Goal: Task Accomplishment & Management: Manage account settings

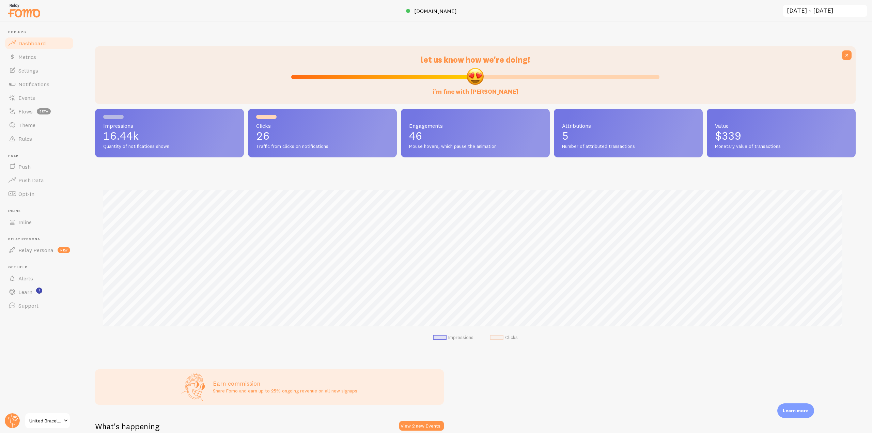
scroll to position [179, 755]
click at [9, 420] on circle at bounding box center [12, 420] width 15 height 15
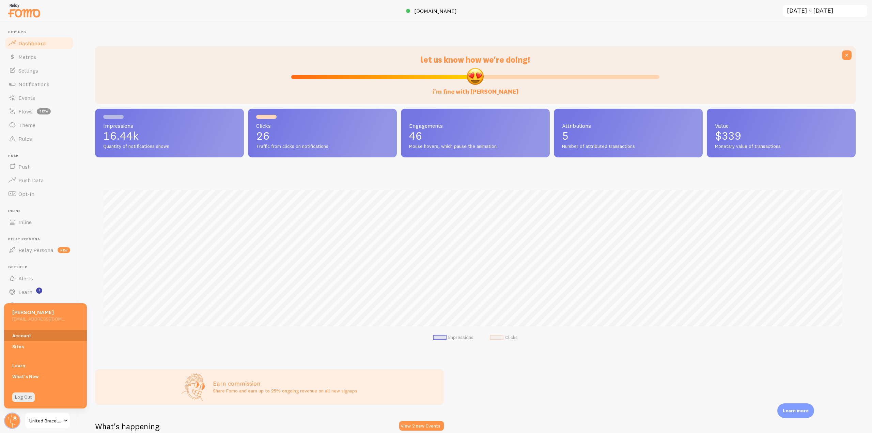
click at [17, 335] on link "Account" at bounding box center [45, 335] width 83 height 11
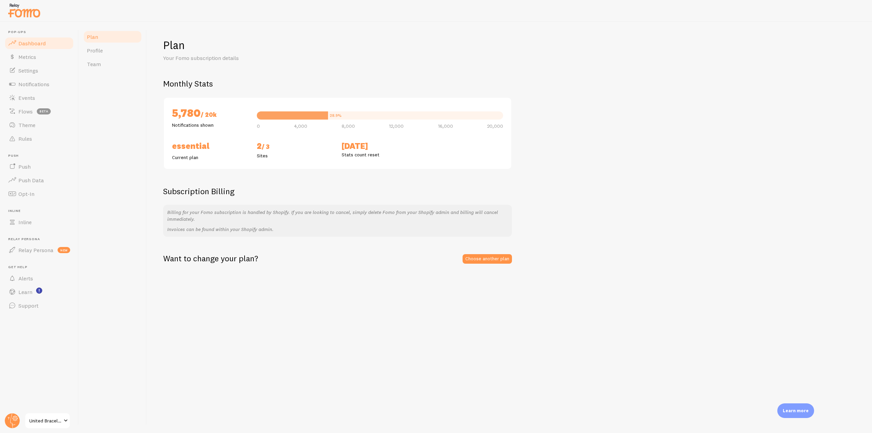
click at [46, 42] on link "Dashboard" at bounding box center [39, 43] width 70 height 14
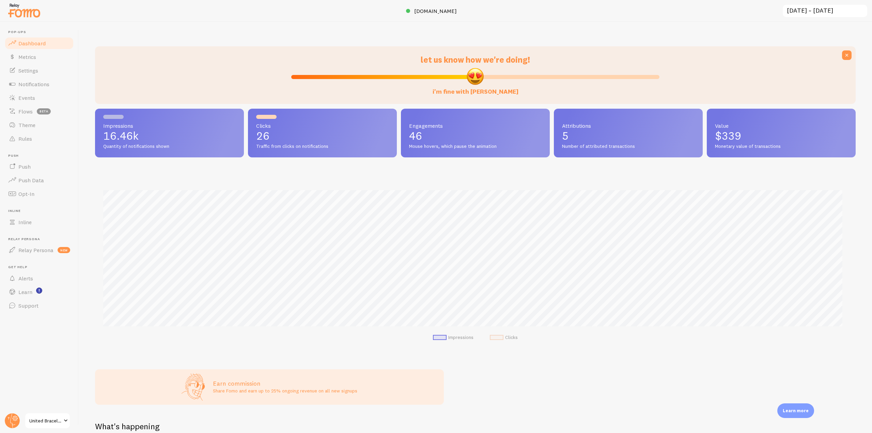
scroll to position [179, 755]
click at [794, 6] on input "[DATE] ~ [DATE]" at bounding box center [825, 11] width 86 height 14
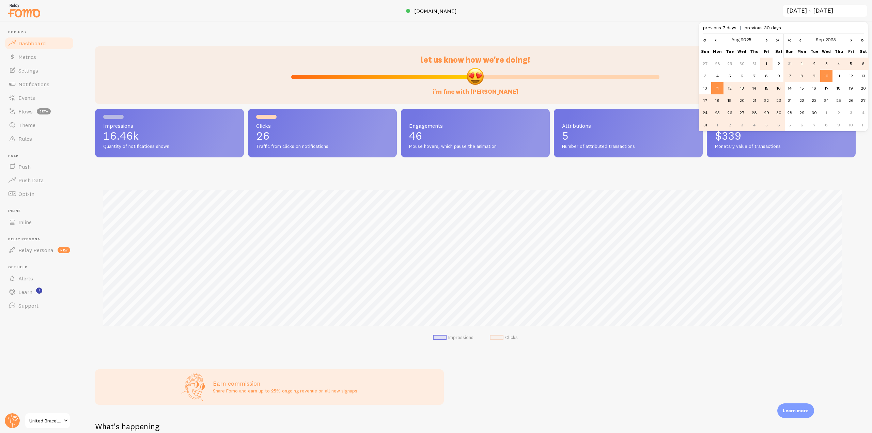
click at [764, 63] on td "1" at bounding box center [766, 64] width 12 height 12
click at [795, 41] on link "‹" at bounding box center [800, 40] width 10 height 12
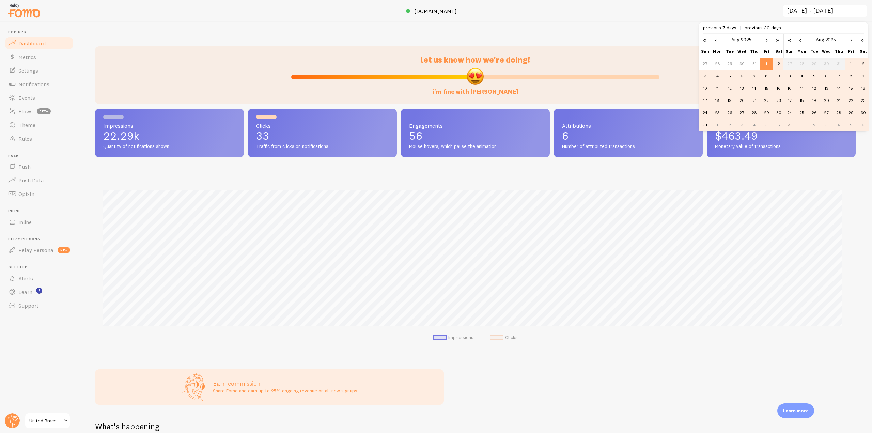
click at [795, 127] on td "31" at bounding box center [789, 125] width 12 height 12
type input "[DATE] ~ [DATE]"
click at [44, 71] on link "Settings" at bounding box center [39, 71] width 70 height 14
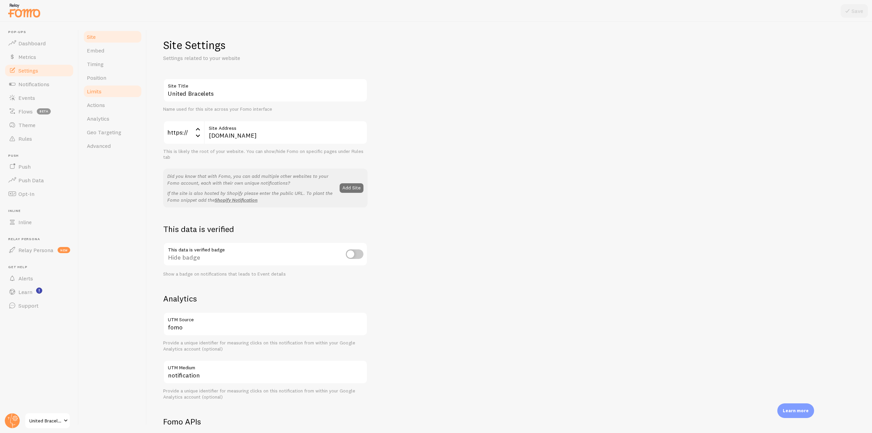
click at [107, 92] on link "Limits" at bounding box center [113, 91] width 60 height 14
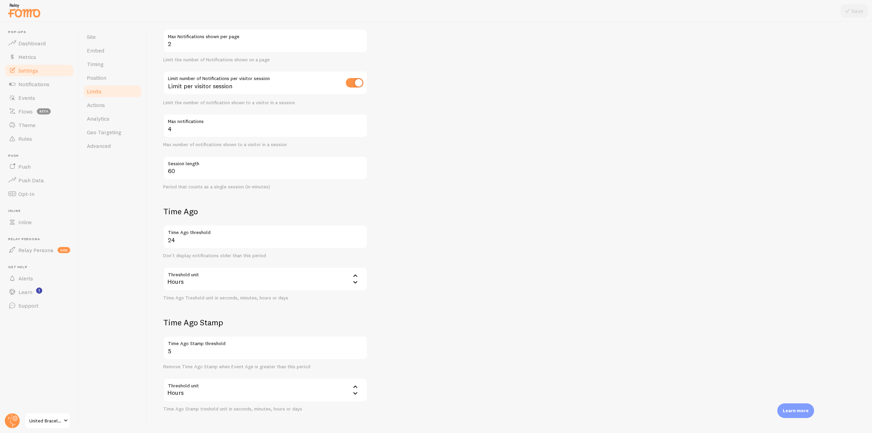
scroll to position [93, 0]
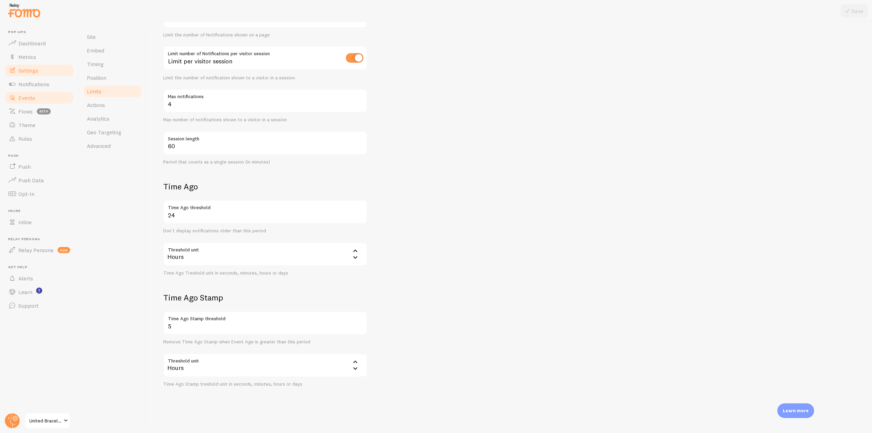
click at [41, 99] on link "Events" at bounding box center [39, 98] width 70 height 14
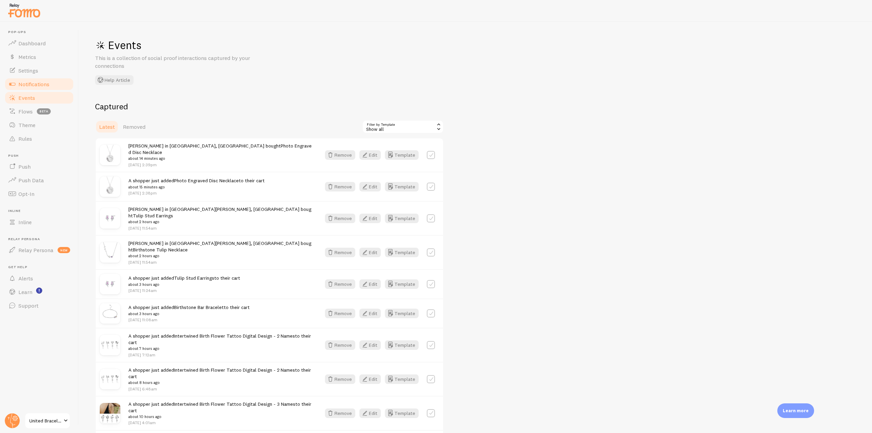
click at [45, 80] on link "Notifications" at bounding box center [39, 84] width 70 height 14
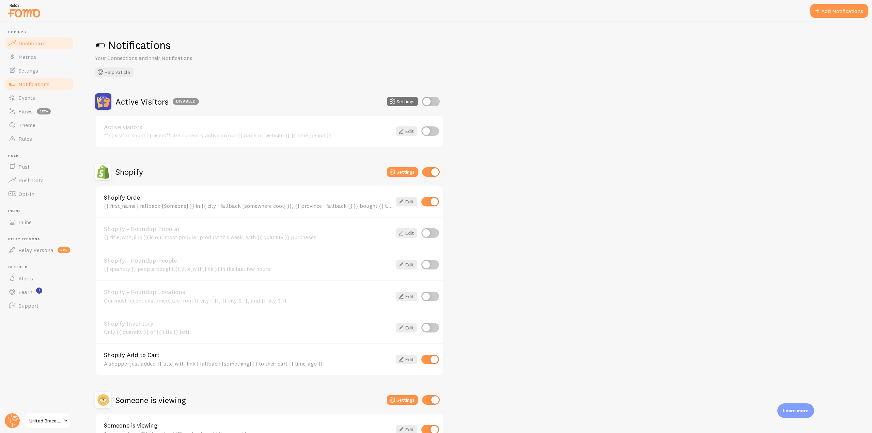
click at [33, 46] on span "Dashboard" at bounding box center [31, 43] width 27 height 7
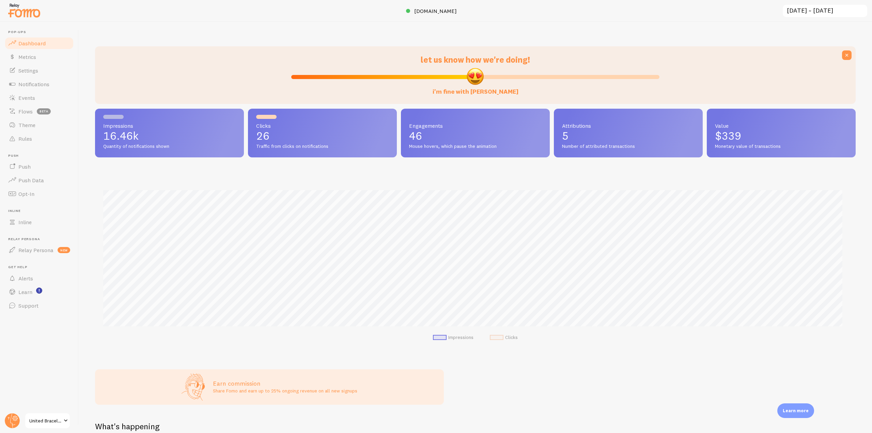
scroll to position [179, 755]
click at [25, 87] on span "Notifications" at bounding box center [33, 84] width 31 height 7
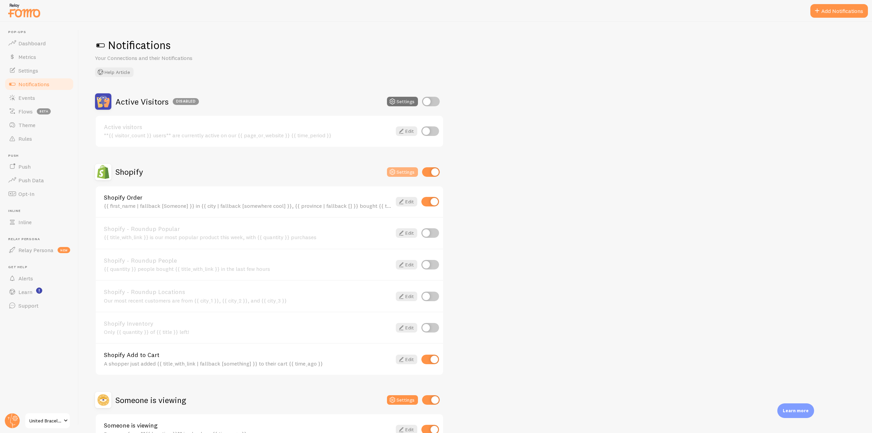
click at [409, 173] on button "Settings" at bounding box center [402, 172] width 31 height 10
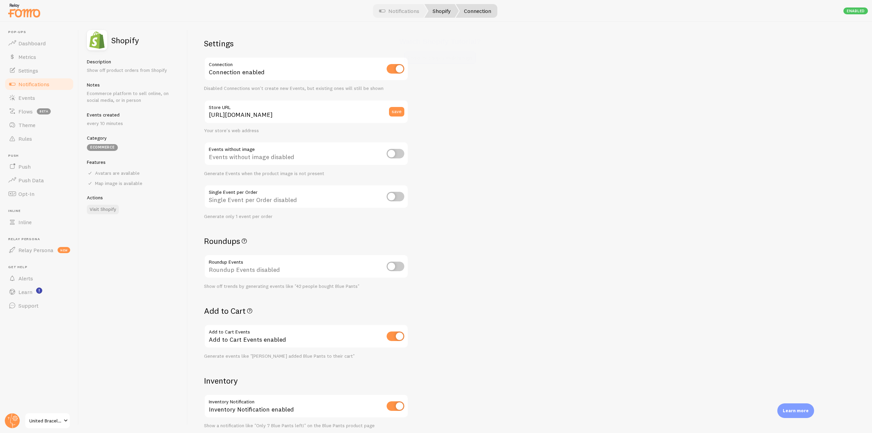
click at [439, 6] on link "Shopify" at bounding box center [441, 11] width 34 height 14
click at [43, 85] on span "Notifications" at bounding box center [33, 84] width 31 height 7
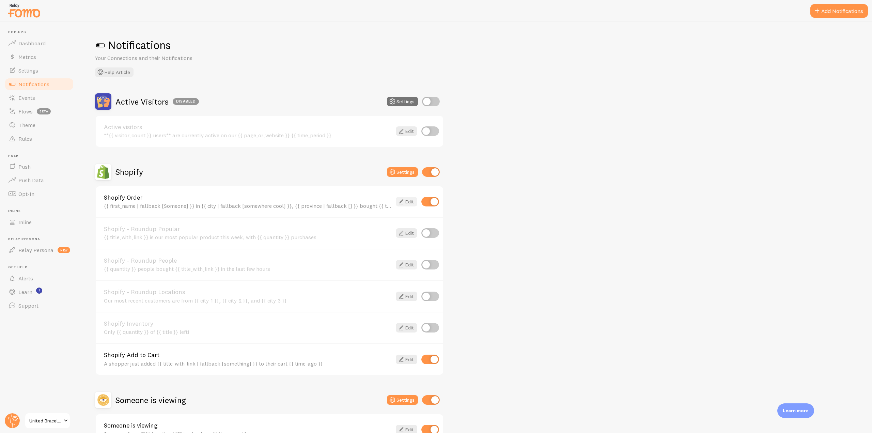
click at [400, 202] on icon at bounding box center [401, 202] width 8 height 8
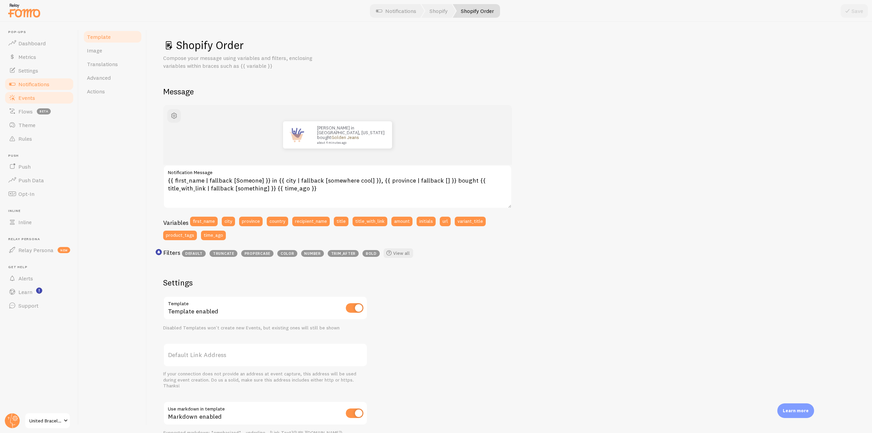
click at [29, 97] on span "Events" at bounding box center [26, 97] width 17 height 7
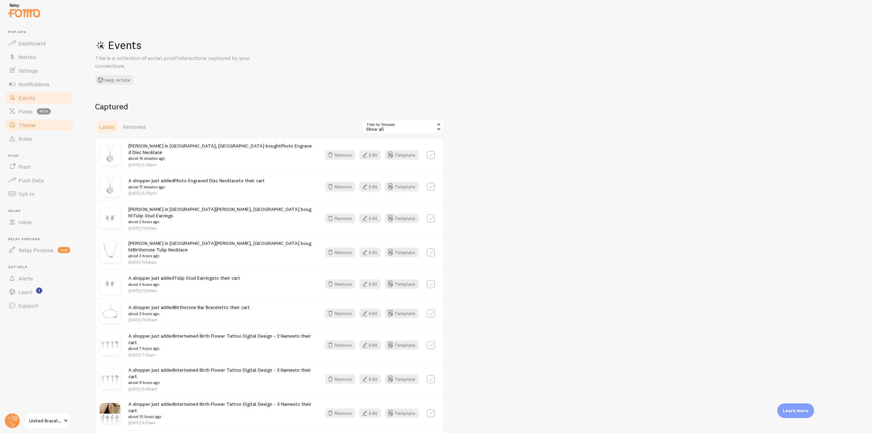
drag, startPoint x: 50, startPoint y: 123, endPoint x: 66, endPoint y: 125, distance: 15.8
click at [50, 123] on link "Theme" at bounding box center [39, 125] width 70 height 14
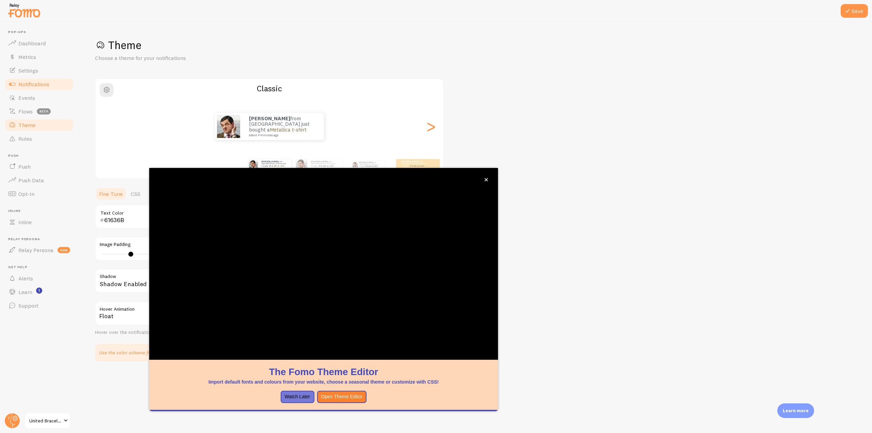
click at [51, 84] on link "Notifications" at bounding box center [39, 84] width 70 height 14
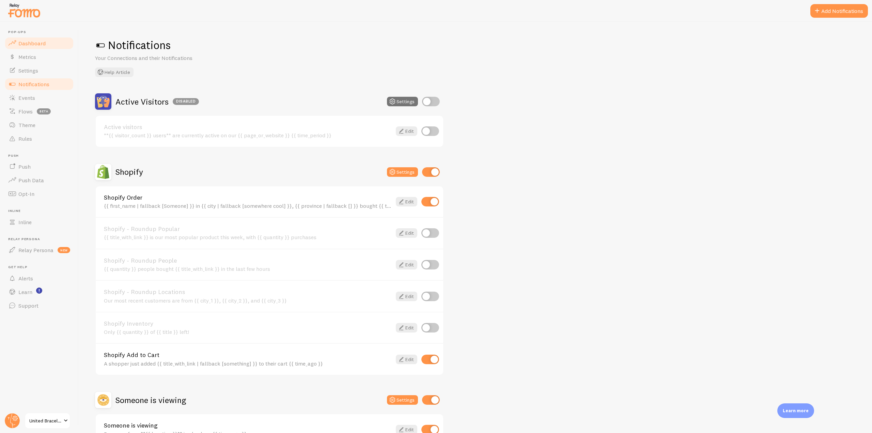
click at [43, 46] on span "Dashboard" at bounding box center [31, 43] width 27 height 7
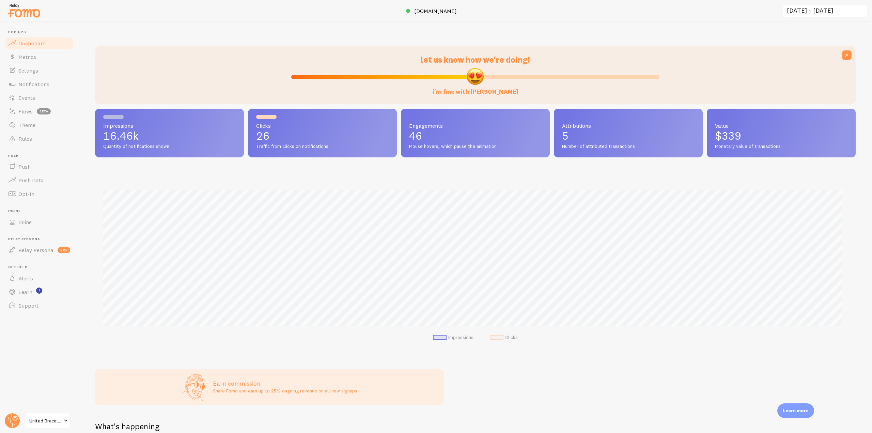
scroll to position [179, 755]
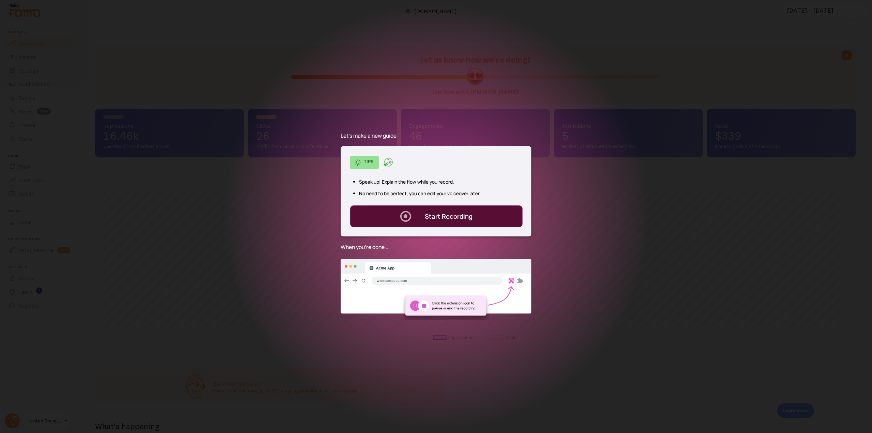
click at [425, 212] on div "Start Recording" at bounding box center [449, 216] width 48 height 9
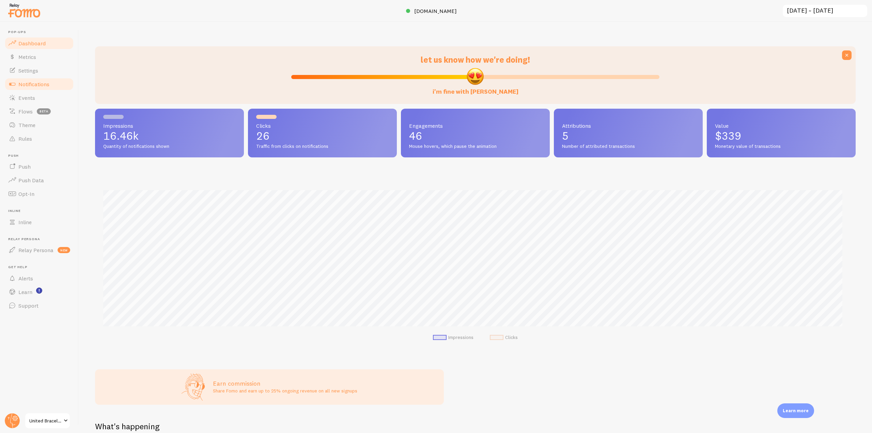
click at [48, 83] on span "Notifications" at bounding box center [33, 84] width 31 height 7
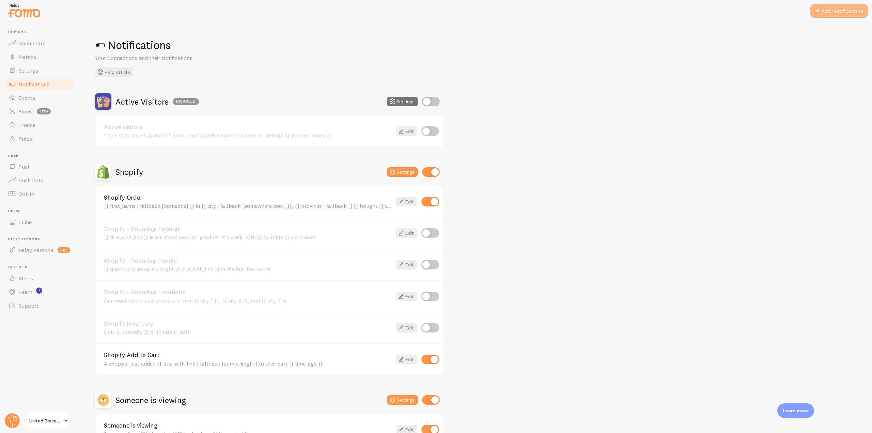
click at [832, 10] on button "Add Notifications" at bounding box center [839, 11] width 58 height 14
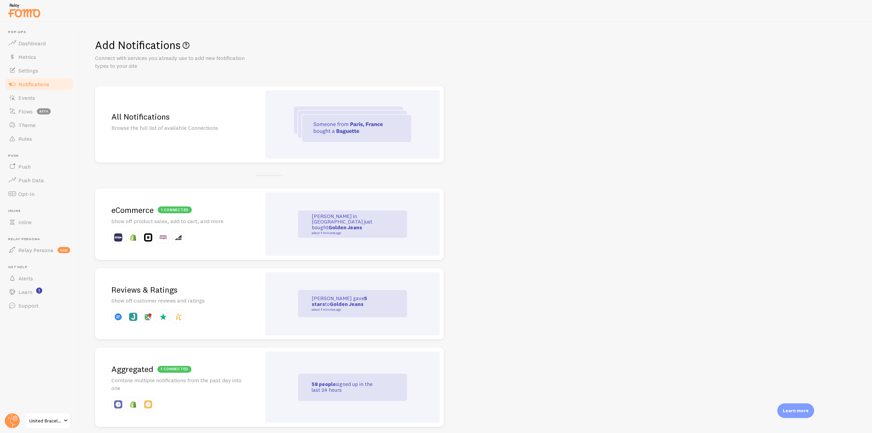
click at [186, 283] on div "Reviews & Ratings Show off customer reviews and ratings" at bounding box center [178, 304] width 166 height 72
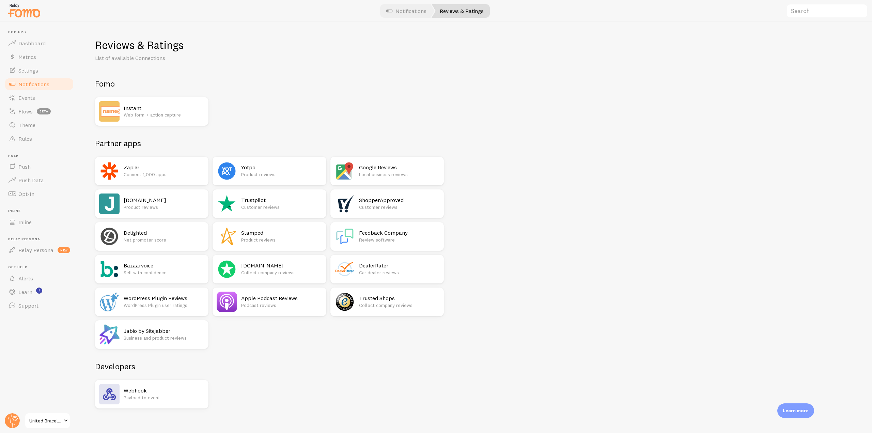
click at [267, 170] on h2 "Yotpo" at bounding box center [281, 167] width 81 height 7
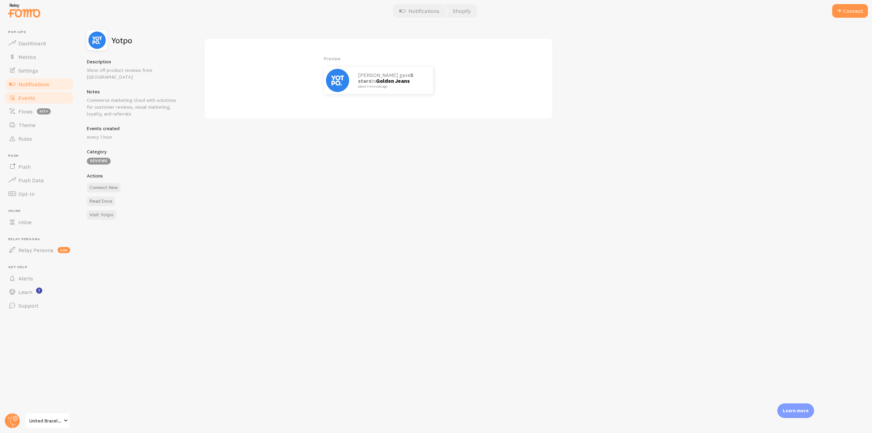
click at [48, 97] on link "Events" at bounding box center [39, 98] width 70 height 14
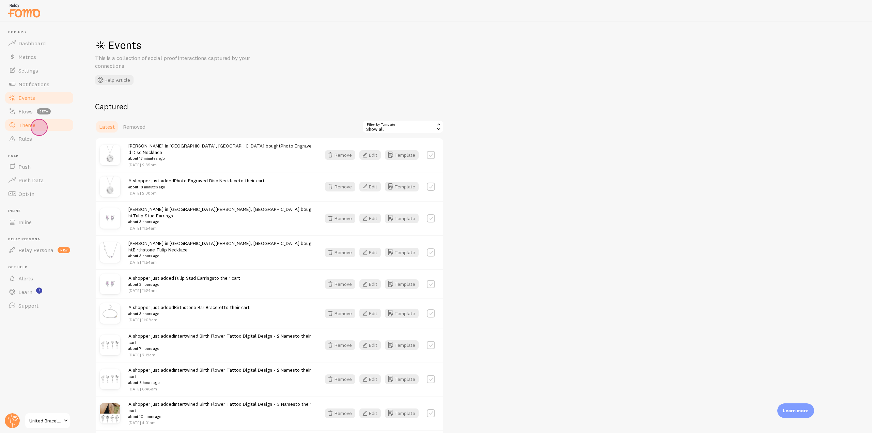
click at [39, 127] on link "Theme" at bounding box center [39, 125] width 70 height 14
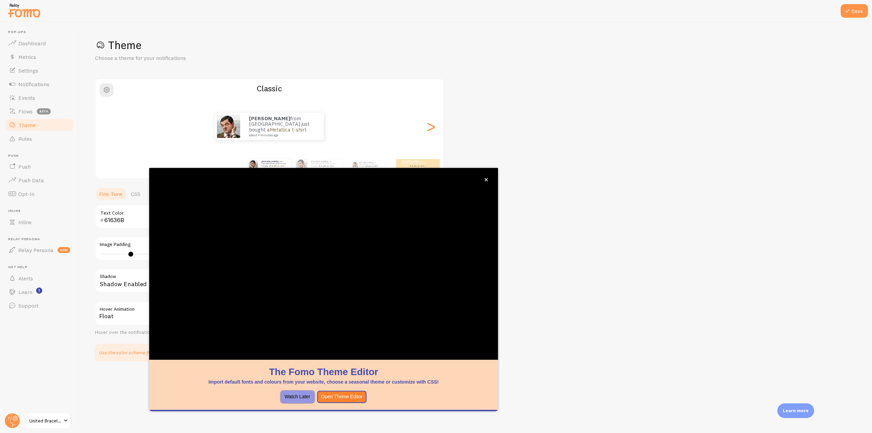
click at [289, 393] on button "Watch Later" at bounding box center [298, 397] width 34 height 12
click at [435, 129] on div ">" at bounding box center [431, 126] width 8 height 49
type input "0"
click at [435, 129] on div ">" at bounding box center [431, 126] width 8 height 49
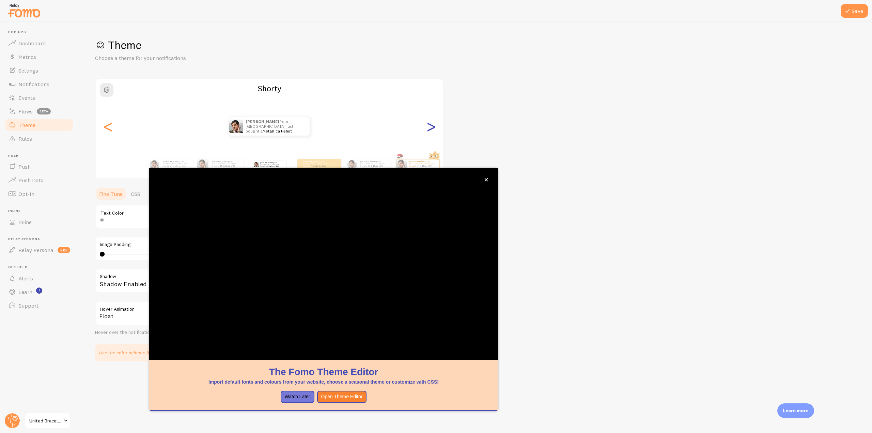
click at [432, 127] on div ">" at bounding box center [431, 126] width 8 height 49
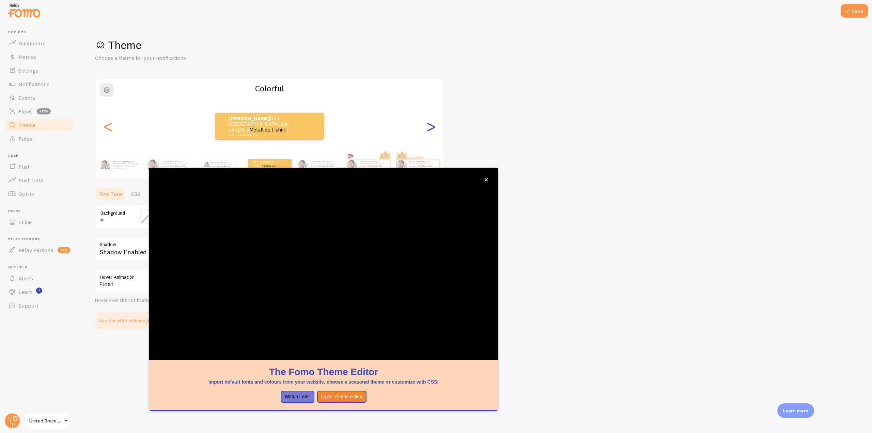
click at [432, 127] on div ">" at bounding box center [431, 126] width 8 height 49
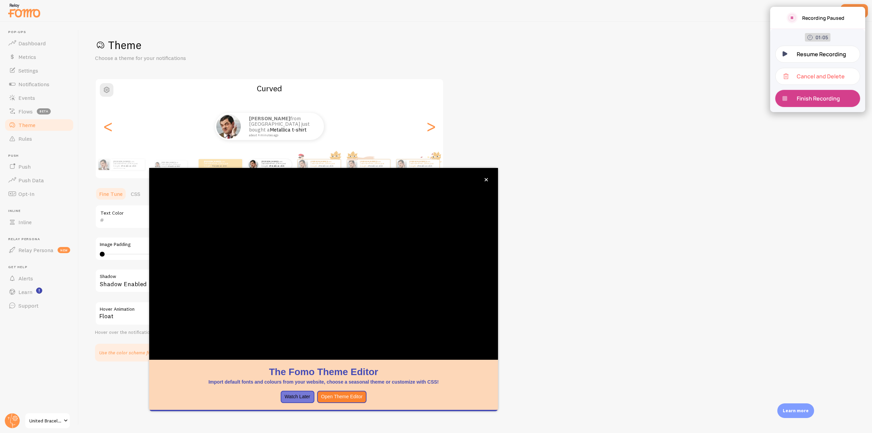
click at [818, 100] on p "Finish Recording" at bounding box center [821, 98] width 48 height 7
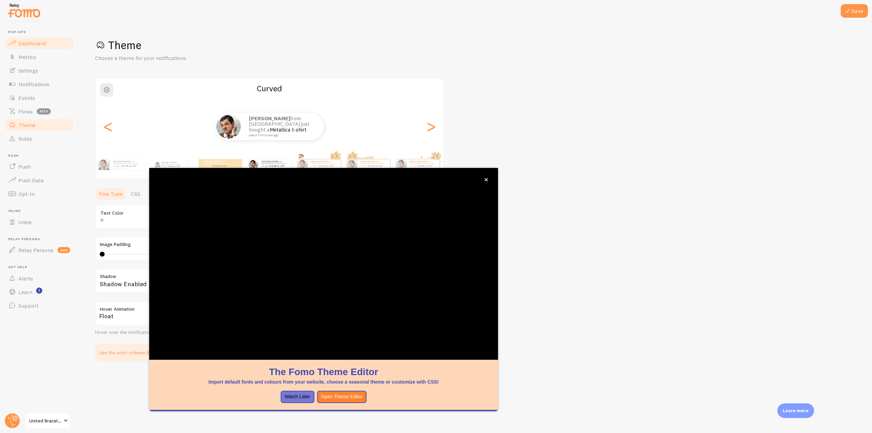
click at [47, 40] on link "Dashboard" at bounding box center [39, 43] width 70 height 14
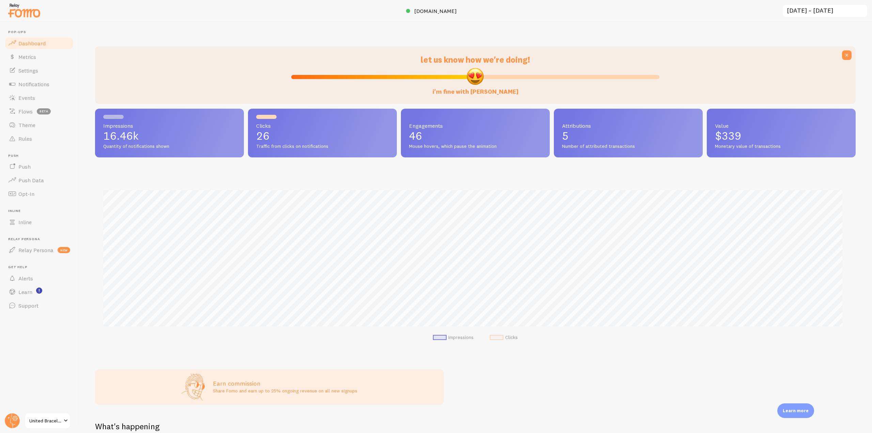
scroll to position [179, 755]
